Goal: Task Accomplishment & Management: Manage account settings

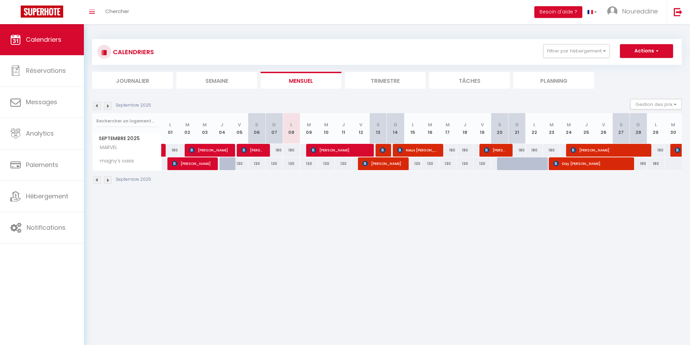
click at [378, 80] on li "Trimestre" at bounding box center [385, 80] width 81 height 17
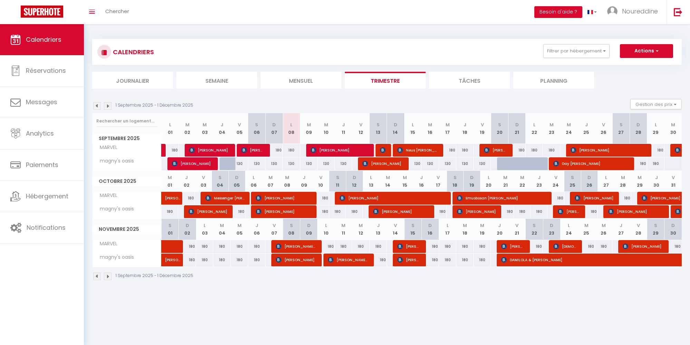
scroll to position [24, 0]
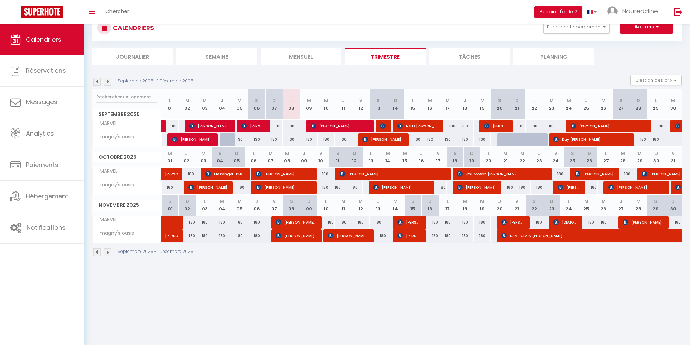
click at [109, 251] on img at bounding box center [108, 252] width 8 height 8
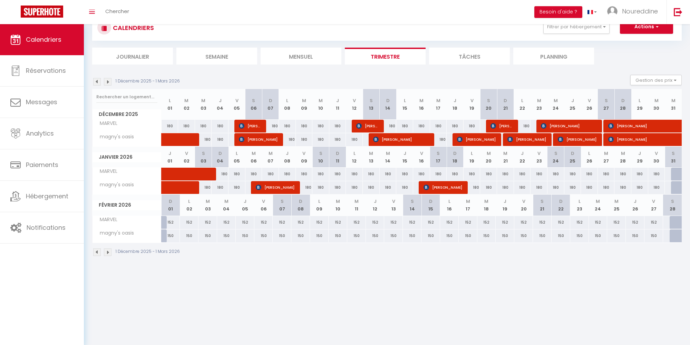
drag, startPoint x: 170, startPoint y: 221, endPoint x: 174, endPoint y: 219, distance: 4.8
click at [174, 219] on div "152" at bounding box center [170, 222] width 19 height 13
type input "152"
type input "Dim 01 Février 2026"
type input "Lun 02 Février 2026"
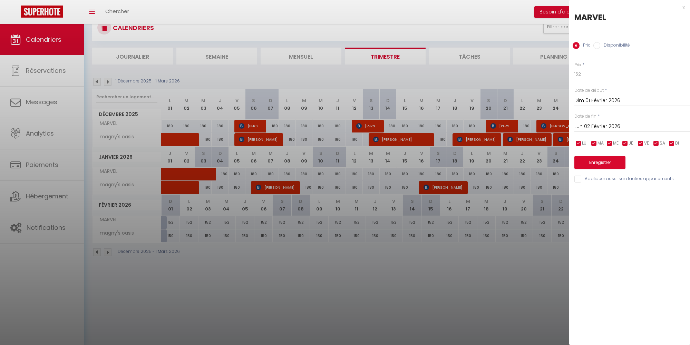
click at [169, 219] on div at bounding box center [345, 172] width 690 height 345
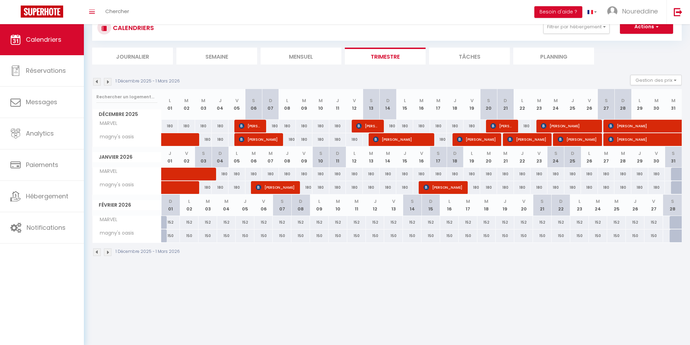
click at [172, 219] on div "152" at bounding box center [170, 222] width 19 height 13
type input "152"
type input "Dim 01 Février 2026"
type input "Lun 02 Février 2026"
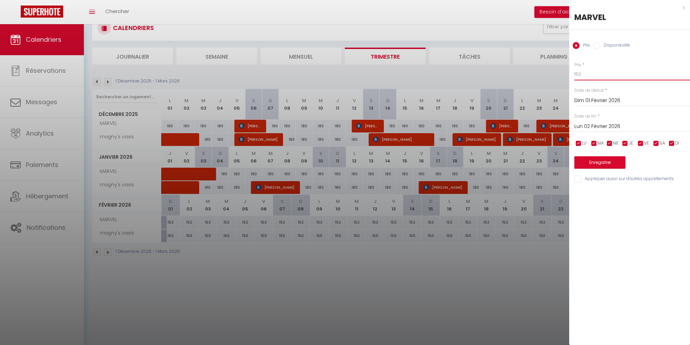
click at [583, 74] on input "152" at bounding box center [632, 74] width 116 height 12
type input "150"
click at [605, 126] on input "Lun 02 Février 2026" at bounding box center [632, 126] width 116 height 9
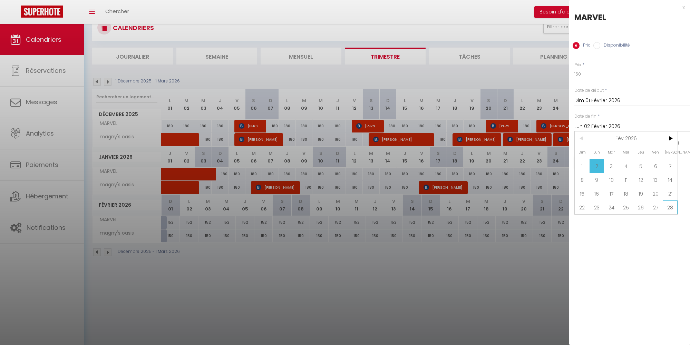
click at [671, 209] on span "28" at bounding box center [669, 207] width 15 height 14
type input "[PERSON_NAME] 28 Février 2026"
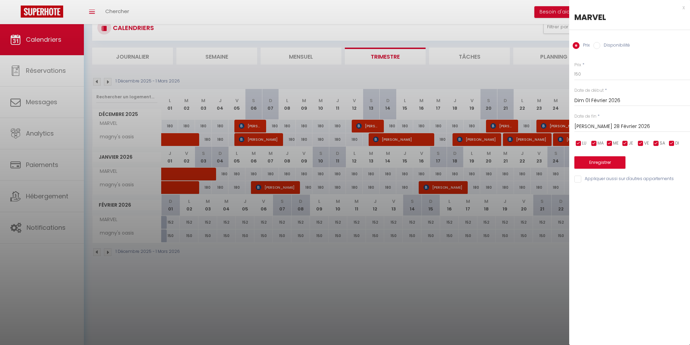
click at [592, 162] on button "Enregistrer" at bounding box center [599, 162] width 51 height 12
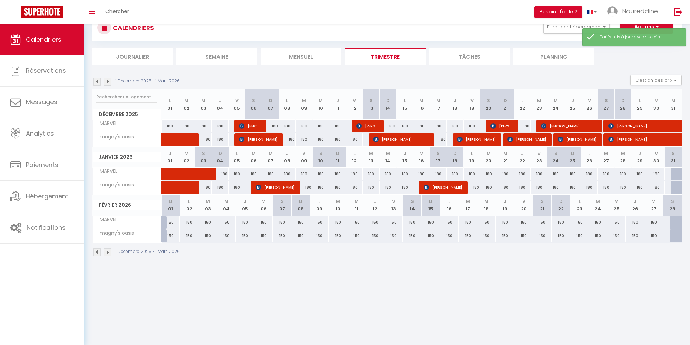
click at [493, 260] on div "1 Décembre 2025 - 1 Mars 2026" at bounding box center [386, 253] width 589 height 20
click at [98, 80] on img at bounding box center [97, 82] width 8 height 8
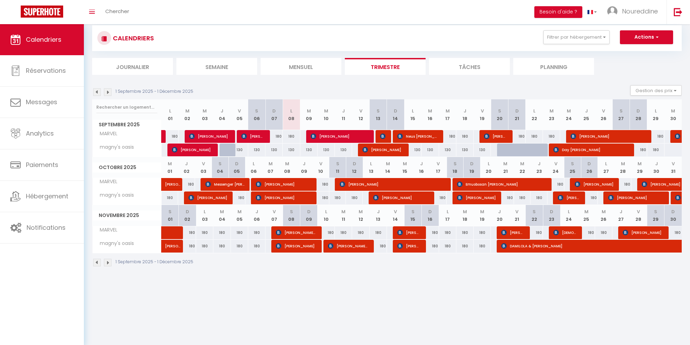
scroll to position [0, 0]
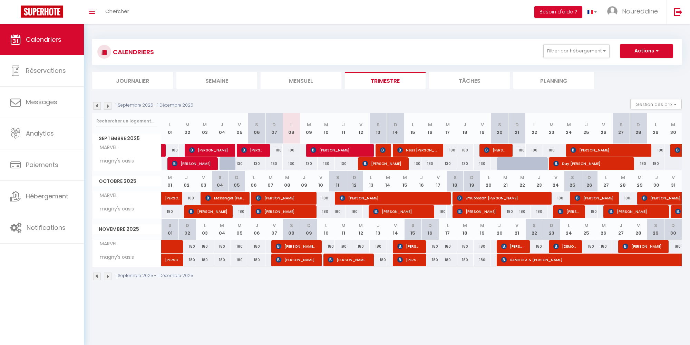
click at [192, 243] on div "180" at bounding box center [187, 246] width 17 height 13
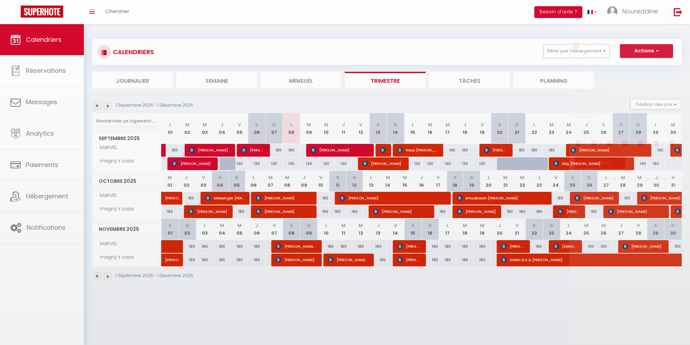
type input "180"
type input "Dim 02 Novembre 2025"
type input "Lun 03 Novembre 2025"
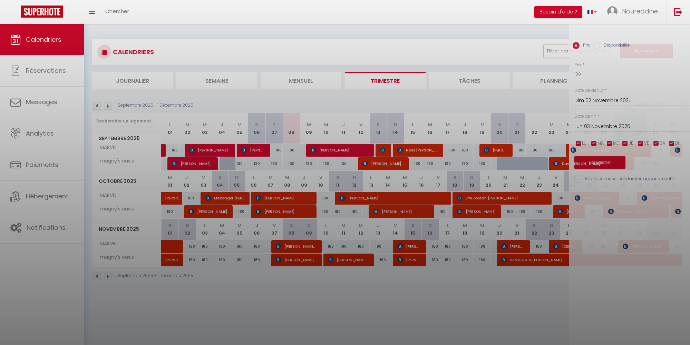
click at [191, 243] on div at bounding box center [345, 172] width 690 height 345
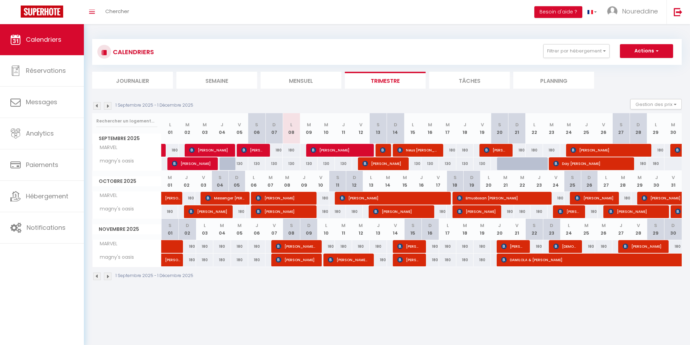
click at [191, 243] on div "180" at bounding box center [187, 246] width 17 height 13
type input "180"
type input "Dim 02 Novembre 2025"
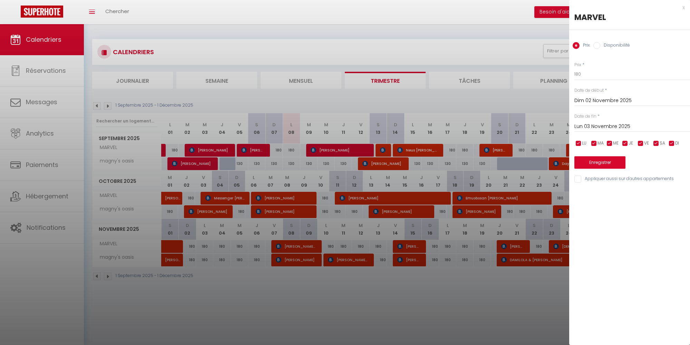
click at [588, 123] on input "Lun 03 Novembre 2025" at bounding box center [632, 126] width 116 height 9
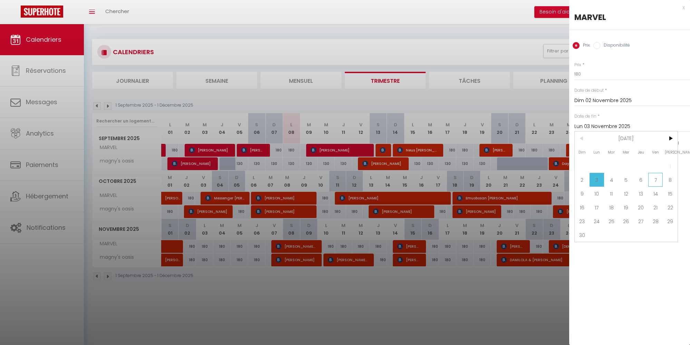
click at [655, 180] on span "7" at bounding box center [655, 180] width 15 height 14
type input "Ven 07 Novembre 2025"
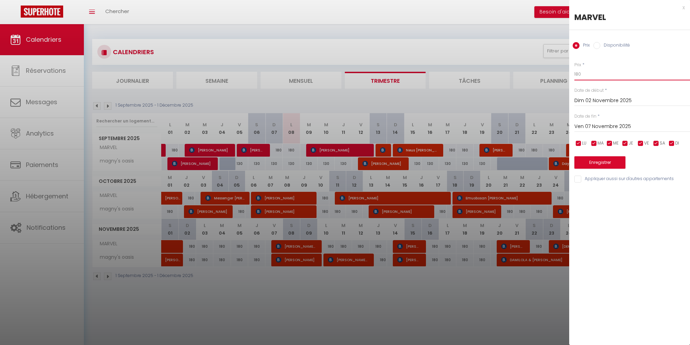
click at [578, 73] on input "180" at bounding box center [632, 74] width 116 height 12
type input "150"
click at [597, 46] on input "Disponibilité" at bounding box center [596, 45] width 7 height 7
radio input "true"
click at [574, 45] on input "Prix" at bounding box center [575, 45] width 7 height 7
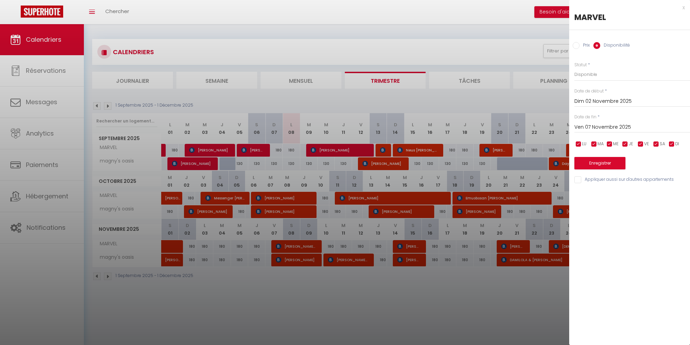
radio input "true"
radio input "false"
click at [575, 176] on input "Appliquer aussi sur d'autres appartements" at bounding box center [632, 179] width 116 height 7
checkbox input "true"
click at [596, 160] on button "Enregistrer" at bounding box center [599, 162] width 51 height 12
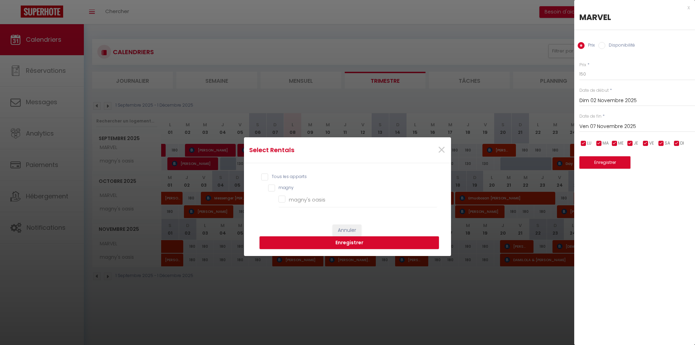
click at [268, 176] on input "Tous les apparts" at bounding box center [349, 177] width 176 height 7
checkbox input "true"
checkbox oasis "true"
click at [351, 241] on button "Enregistrer" at bounding box center [348, 242] width 179 height 13
